Goal: Find specific page/section: Find specific page/section

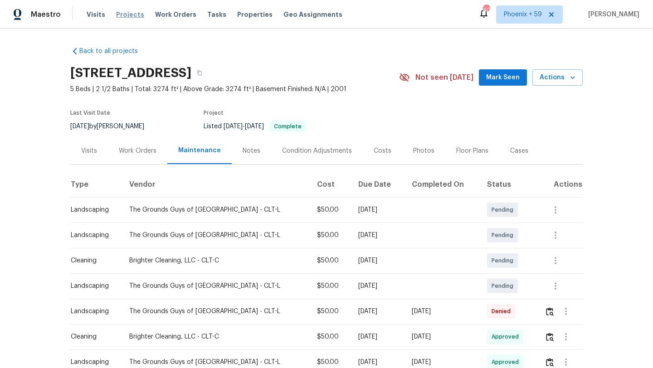
click at [130, 13] on span "Projects" at bounding box center [130, 14] width 28 height 9
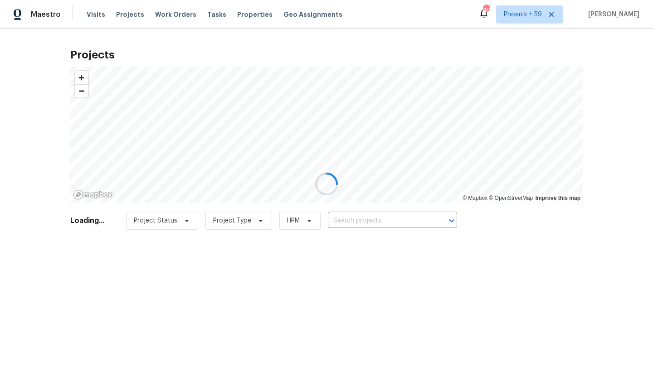
click at [181, 16] on div at bounding box center [326, 184] width 653 height 368
click at [171, 13] on div at bounding box center [326, 184] width 653 height 368
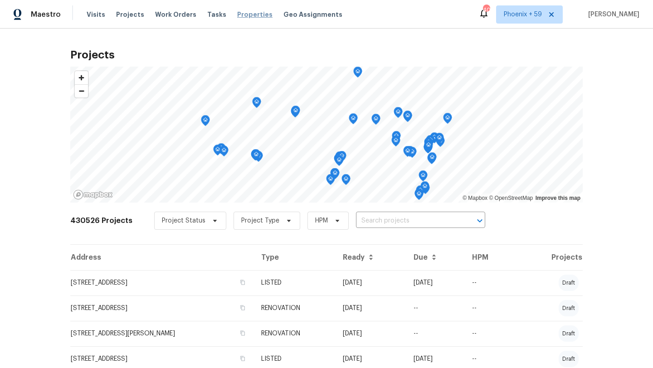
click at [241, 11] on span "Properties" at bounding box center [254, 14] width 35 height 9
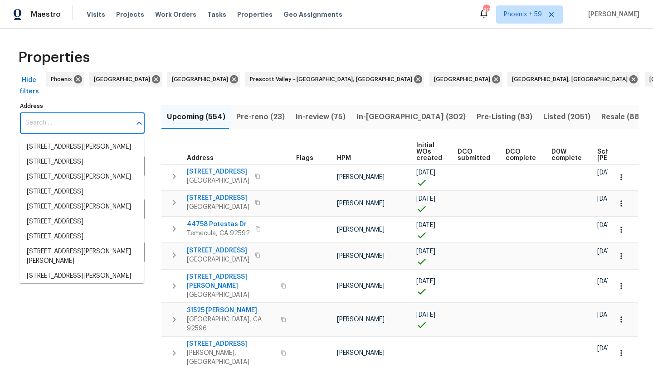
type input "7434 Randshire Way"
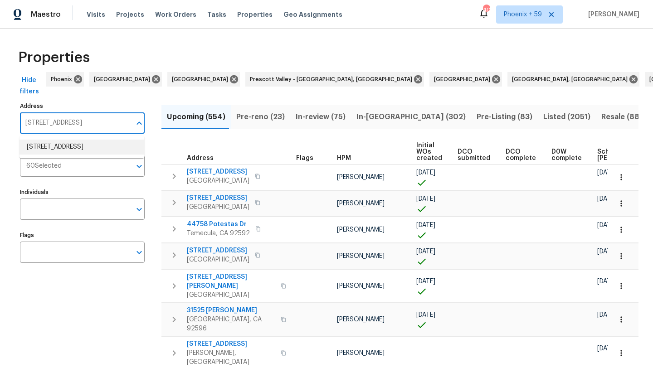
click at [68, 146] on li "7434 Randshire Way Raleigh NC 27616" at bounding box center [81, 147] width 125 height 15
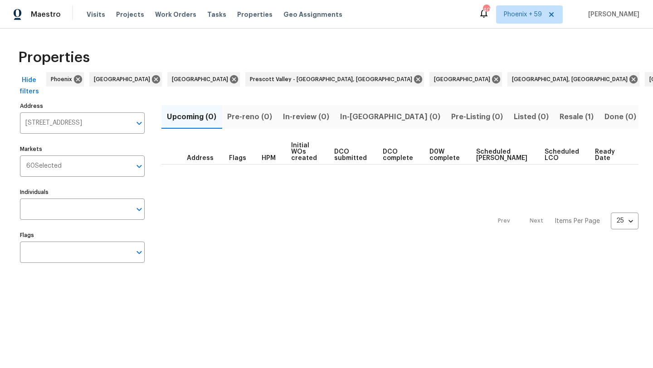
click at [559, 118] on span "Resale (1)" at bounding box center [576, 117] width 34 height 13
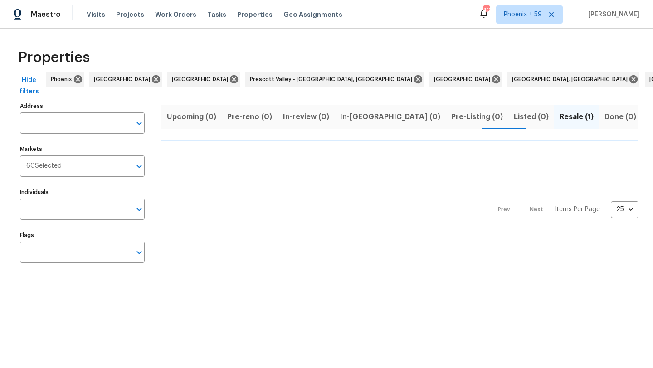
type input "7434 Randshire Way Raleigh NC 27616"
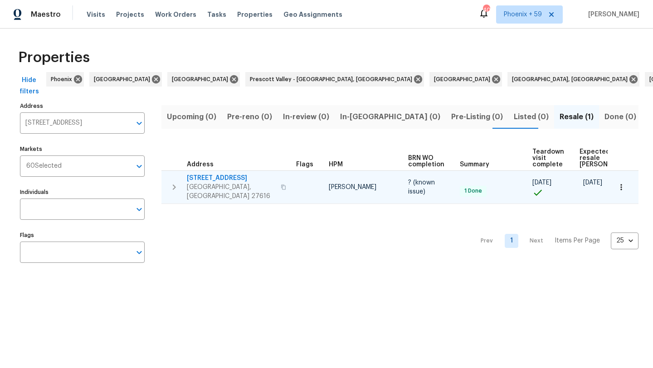
click at [222, 177] on span "7434 Randshire Way" at bounding box center [231, 178] width 88 height 9
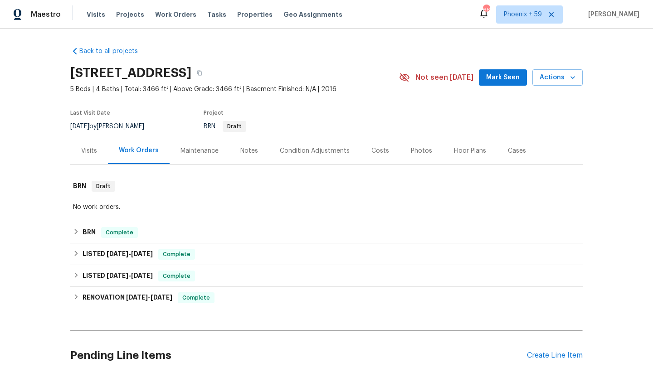
click at [199, 150] on div "Maintenance" at bounding box center [199, 150] width 38 height 9
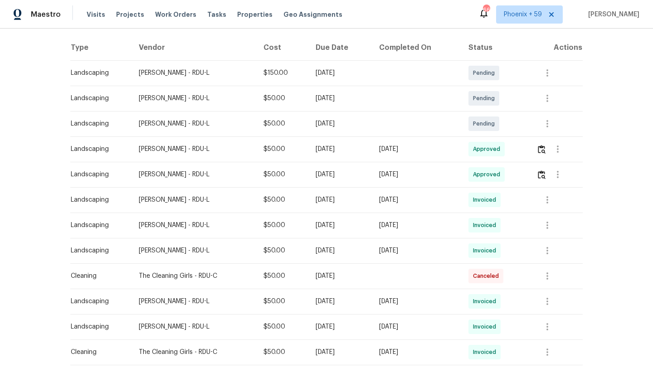
scroll to position [135, 0]
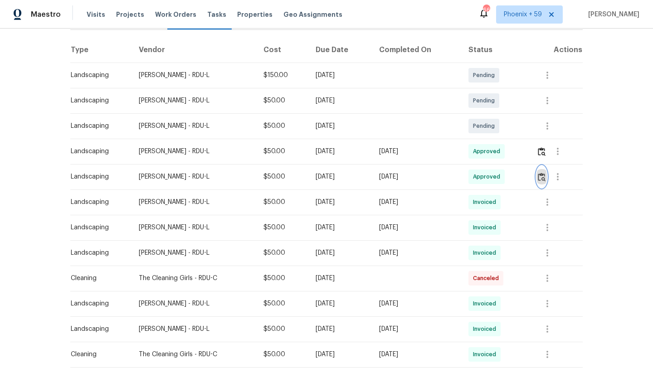
click at [545, 173] on img "button" at bounding box center [542, 177] width 8 height 9
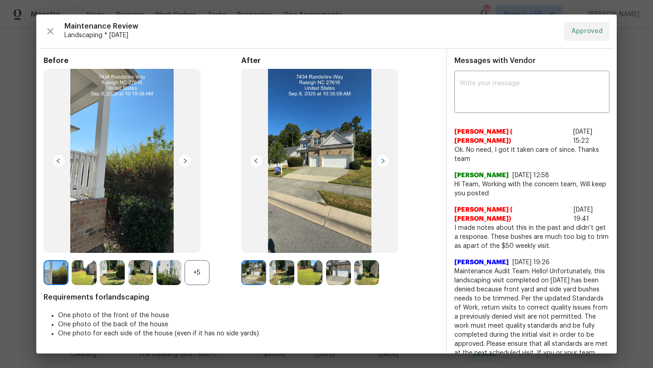
click at [383, 159] on img at bounding box center [382, 161] width 15 height 15
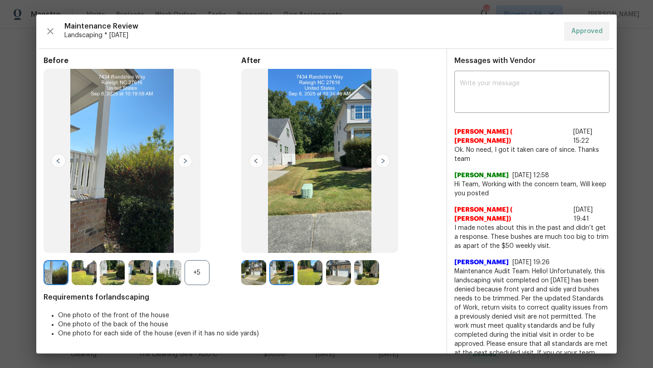
click at [383, 159] on img at bounding box center [382, 161] width 15 height 15
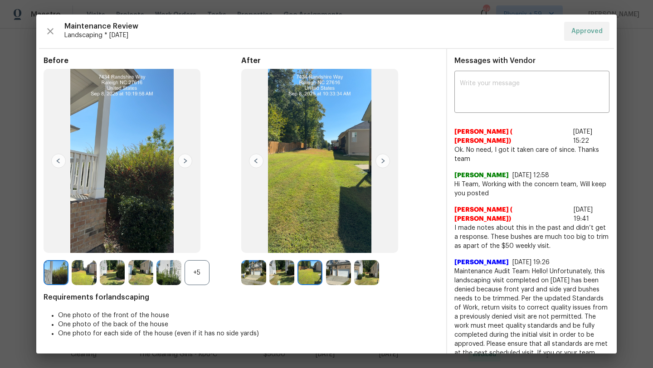
click at [383, 159] on img at bounding box center [382, 161] width 15 height 15
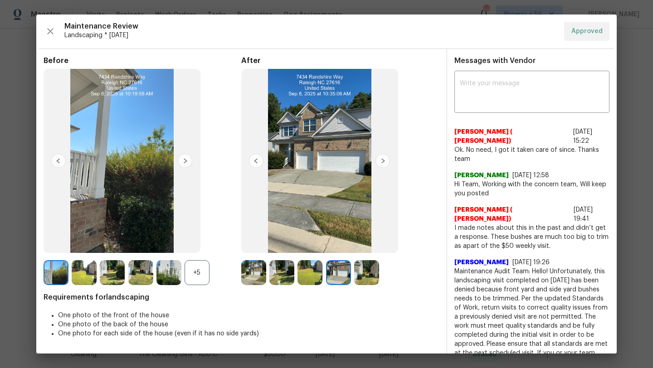
click at [383, 159] on img at bounding box center [382, 161] width 15 height 15
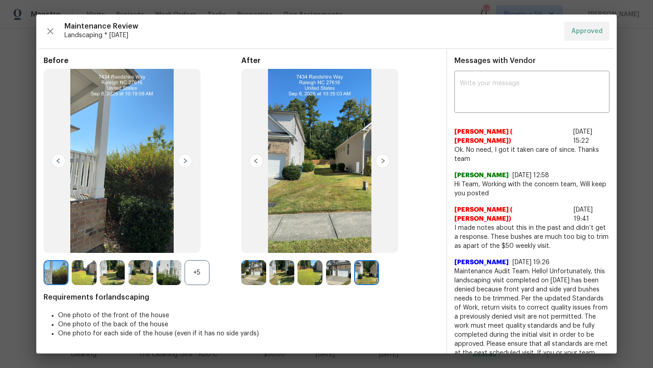
click at [383, 158] on img at bounding box center [382, 161] width 15 height 15
click at [383, 160] on img at bounding box center [382, 161] width 15 height 15
click at [184, 160] on img at bounding box center [185, 161] width 15 height 15
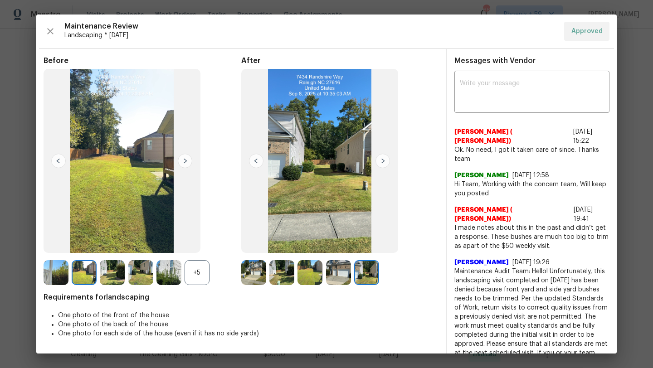
click at [184, 160] on img at bounding box center [185, 161] width 15 height 15
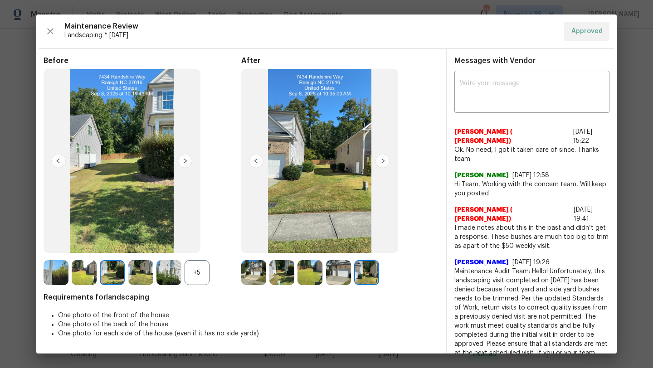
click at [385, 160] on img at bounding box center [382, 161] width 15 height 15
click at [256, 161] on img at bounding box center [256, 161] width 15 height 15
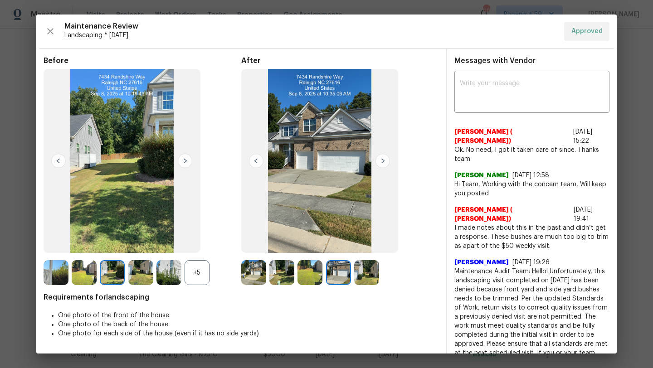
click at [256, 161] on img at bounding box center [256, 161] width 15 height 15
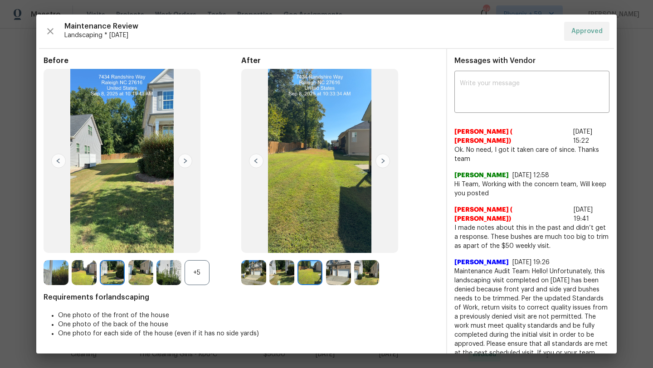
click at [256, 161] on img at bounding box center [256, 161] width 15 height 15
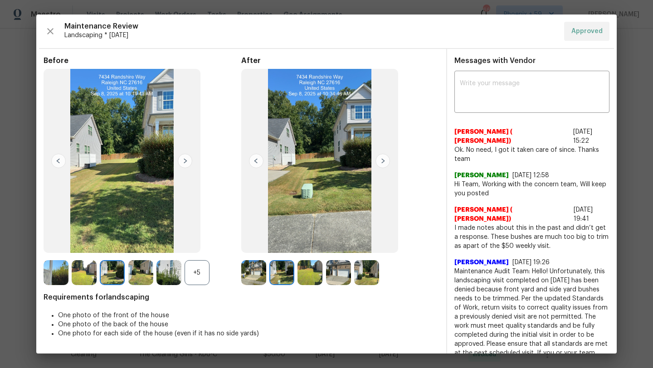
click at [256, 161] on img at bounding box center [256, 161] width 15 height 15
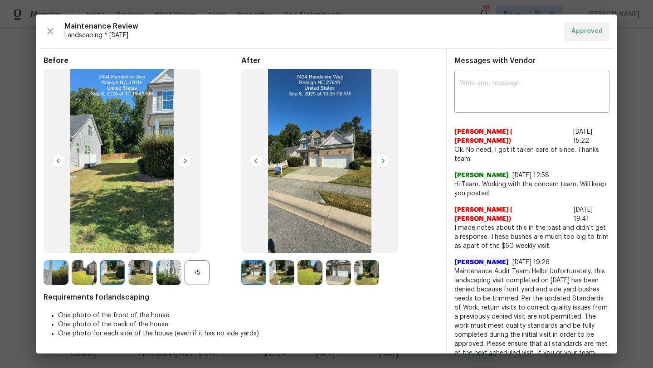
click at [256, 161] on img at bounding box center [256, 161] width 15 height 15
click at [383, 162] on img at bounding box center [382, 161] width 15 height 15
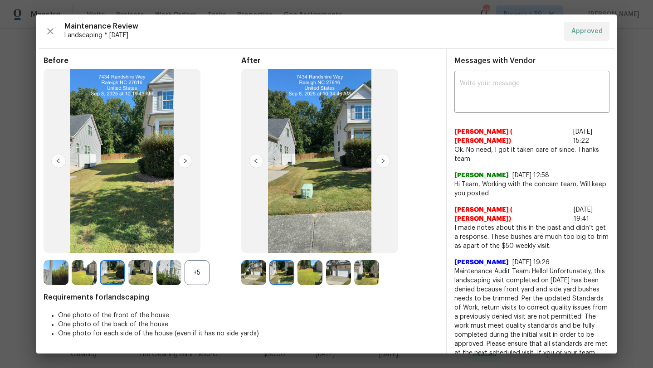
click at [383, 162] on img at bounding box center [382, 161] width 15 height 15
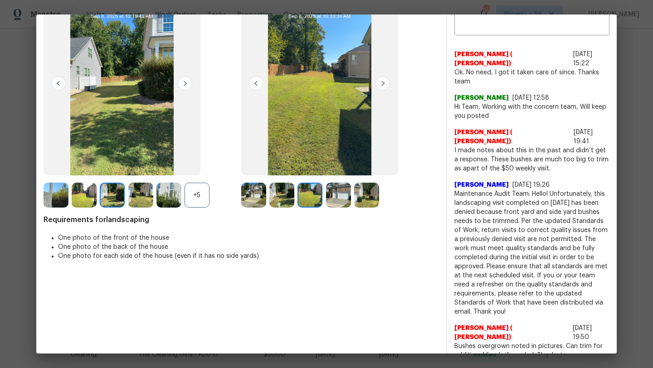
scroll to position [81, 0]
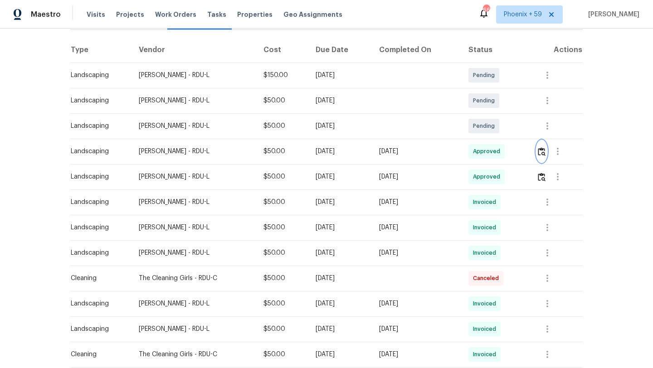
click at [545, 154] on img "button" at bounding box center [542, 151] width 8 height 9
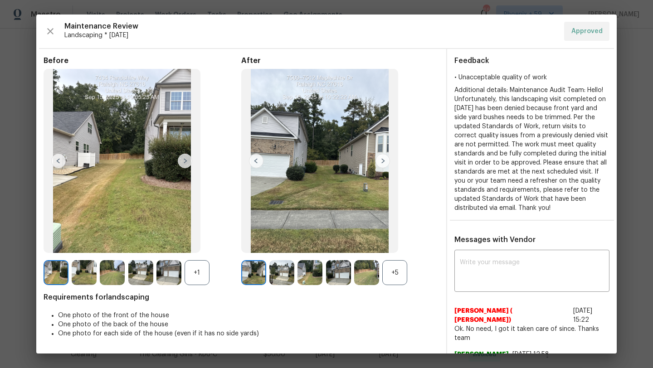
click at [383, 161] on img at bounding box center [382, 161] width 15 height 15
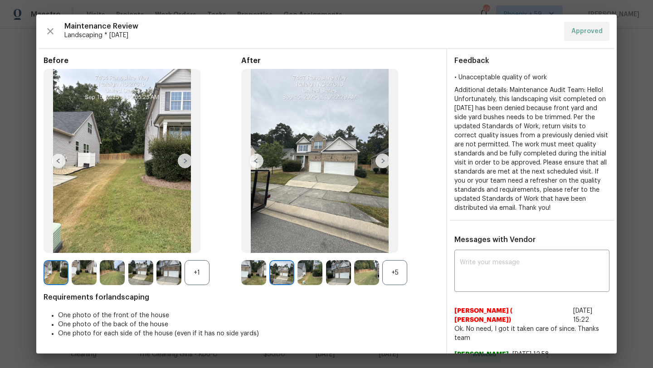
click at [256, 159] on img at bounding box center [256, 161] width 15 height 15
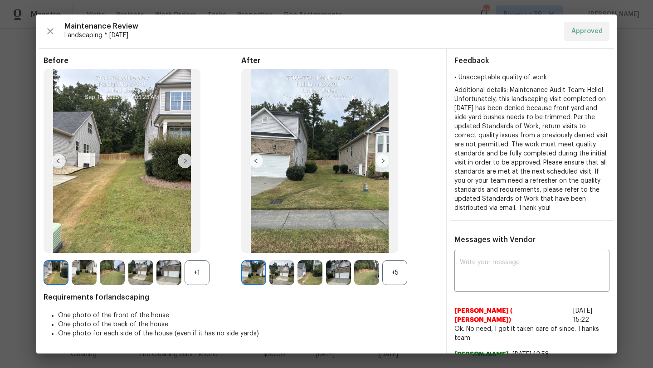
click at [256, 159] on img at bounding box center [256, 161] width 15 height 15
